Goal: Entertainment & Leisure: Consume media (video, audio)

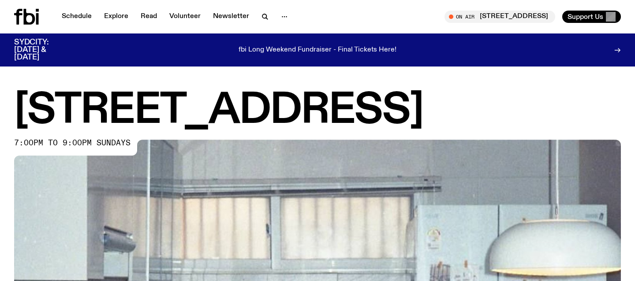
click at [231, 110] on h1 "[STREET_ADDRESS]" at bounding box center [317, 111] width 607 height 40
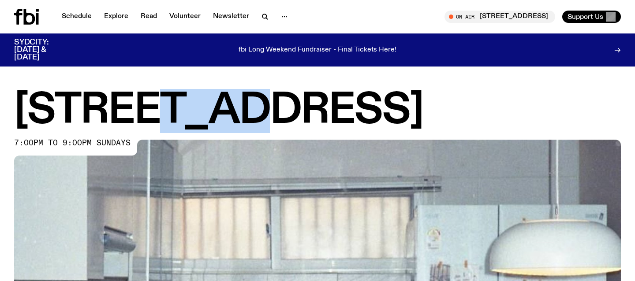
click at [231, 110] on h1 "[STREET_ADDRESS]" at bounding box center [317, 111] width 607 height 40
click at [160, 112] on h1 "[STREET_ADDRESS]" at bounding box center [317, 111] width 607 height 40
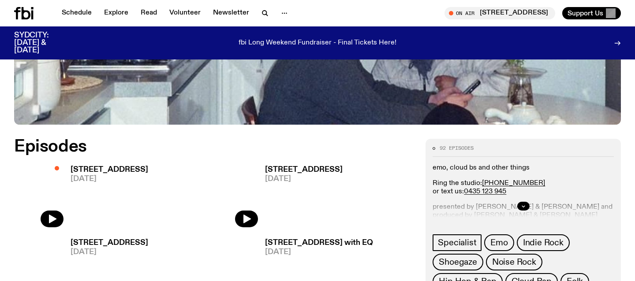
scroll to position [347, 0]
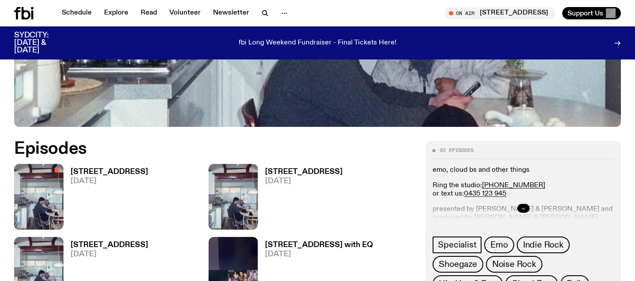
click at [520, 205] on button "button" at bounding box center [523, 208] width 12 height 9
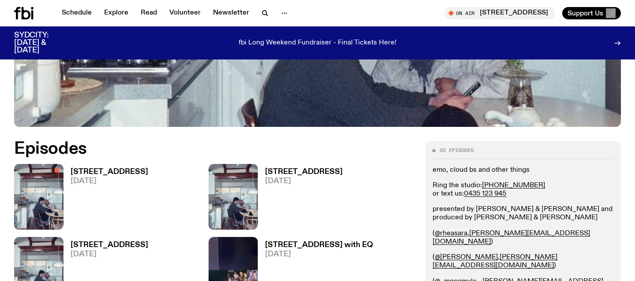
click at [478, 209] on p "presented by [PERSON_NAME] & [PERSON_NAME] and produced by [PERSON_NAME] & [PER…" at bounding box center [522, 213] width 181 height 17
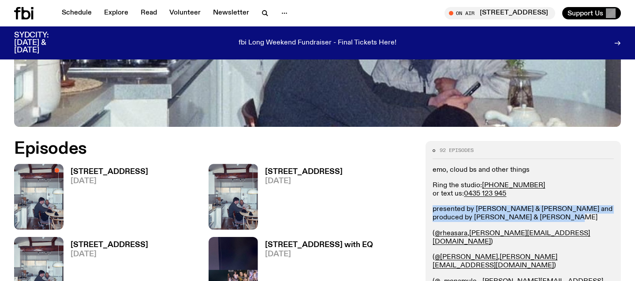
click at [478, 209] on p "presented by [PERSON_NAME] & [PERSON_NAME] and produced by [PERSON_NAME] & [PER…" at bounding box center [522, 213] width 181 height 17
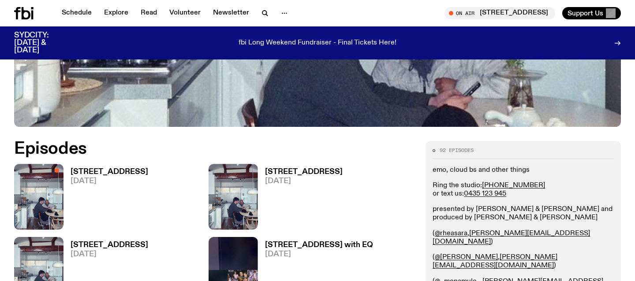
click at [93, 166] on div "[STREET_ADDRESS] [DATE]" at bounding box center [105, 197] width 85 height 66
click at [94, 171] on h3 "[STREET_ADDRESS]" at bounding box center [110, 171] width 78 height 7
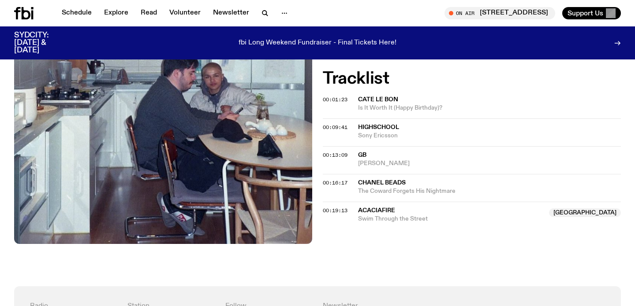
scroll to position [334, 0]
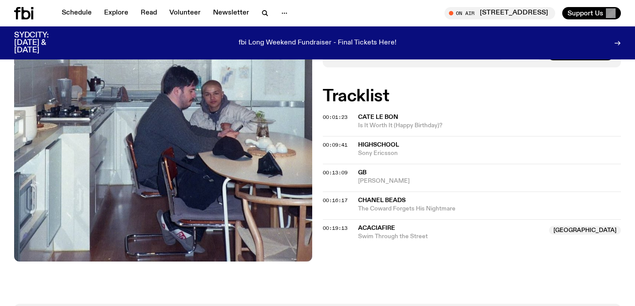
scroll to position [311, 0]
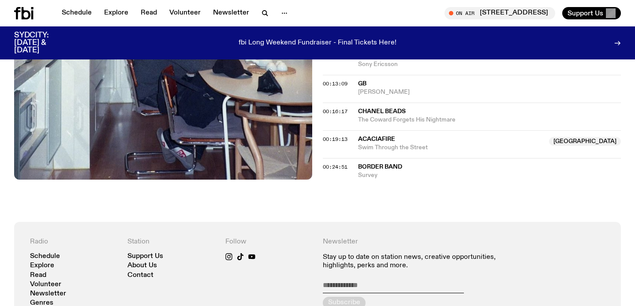
scroll to position [399, 0]
